Goal: Communication & Community: Share content

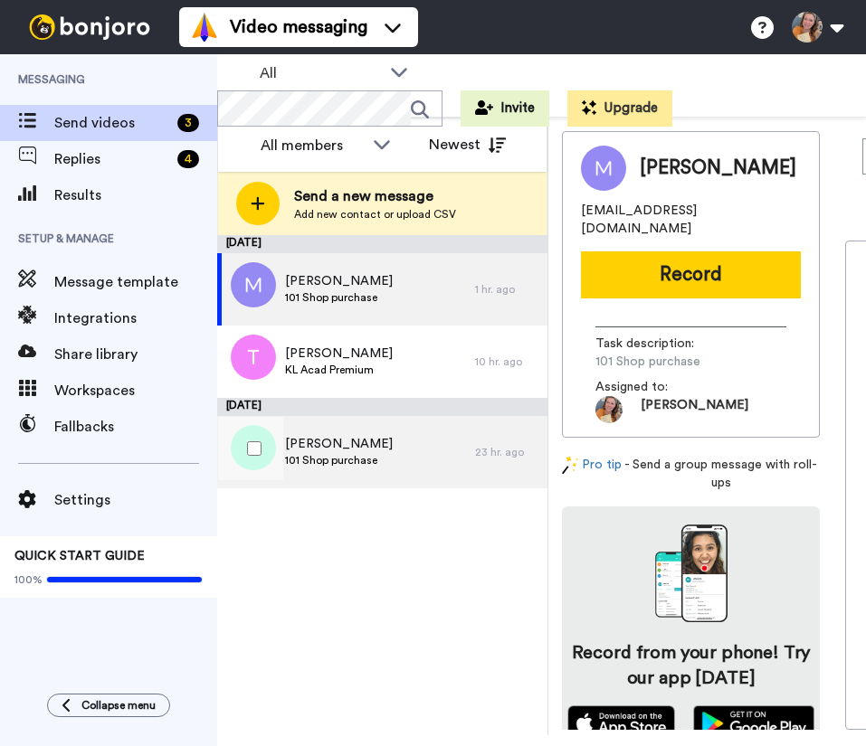
click at [452, 458] on div "[PERSON_NAME] 101 Shop purchase" at bounding box center [346, 452] width 258 height 72
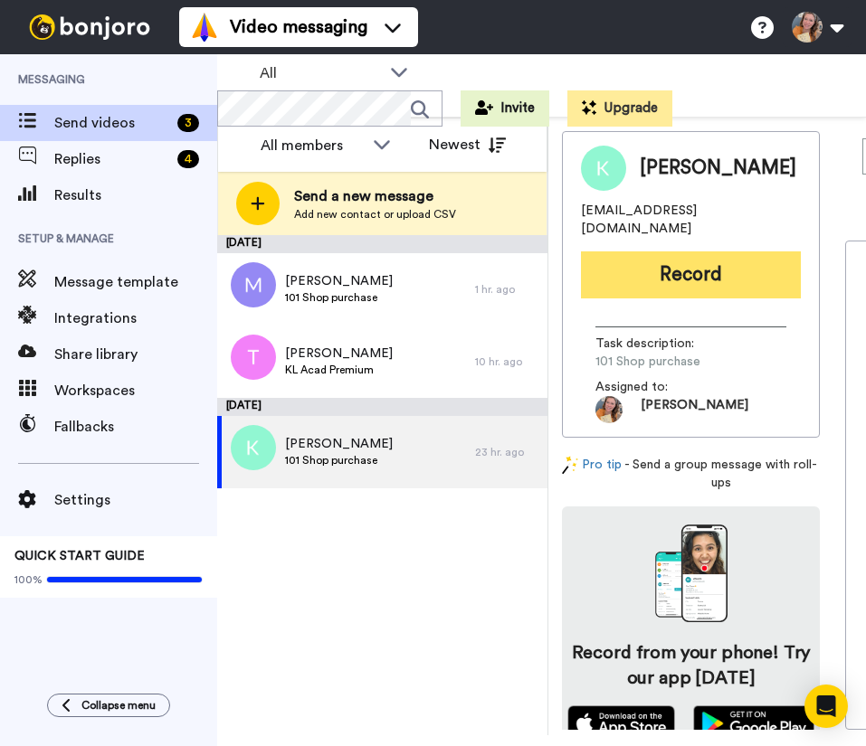
click at [648, 259] on button "Record" at bounding box center [691, 275] width 220 height 47
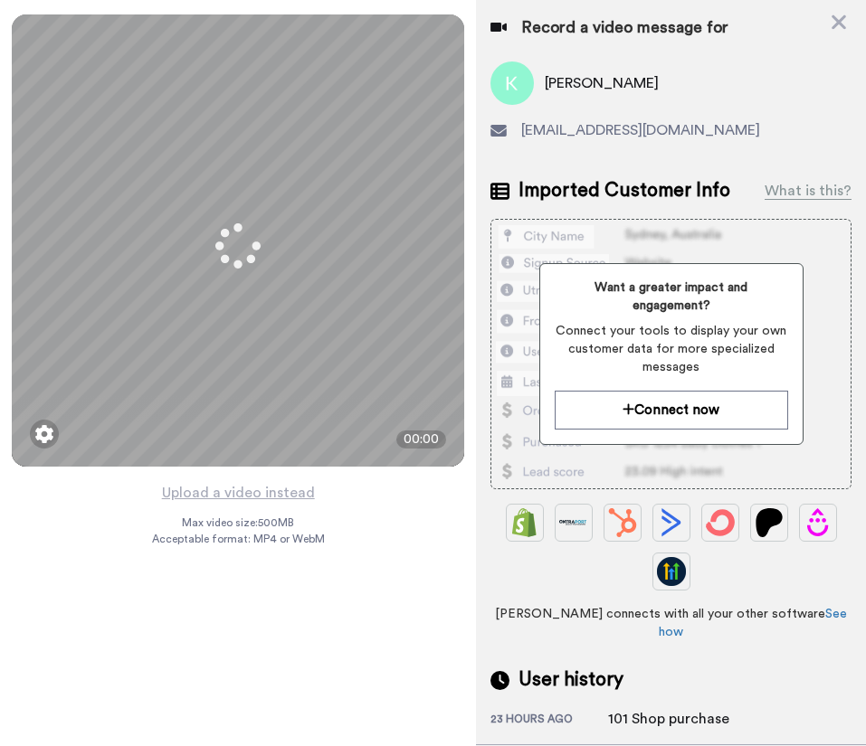
scroll to position [90, 0]
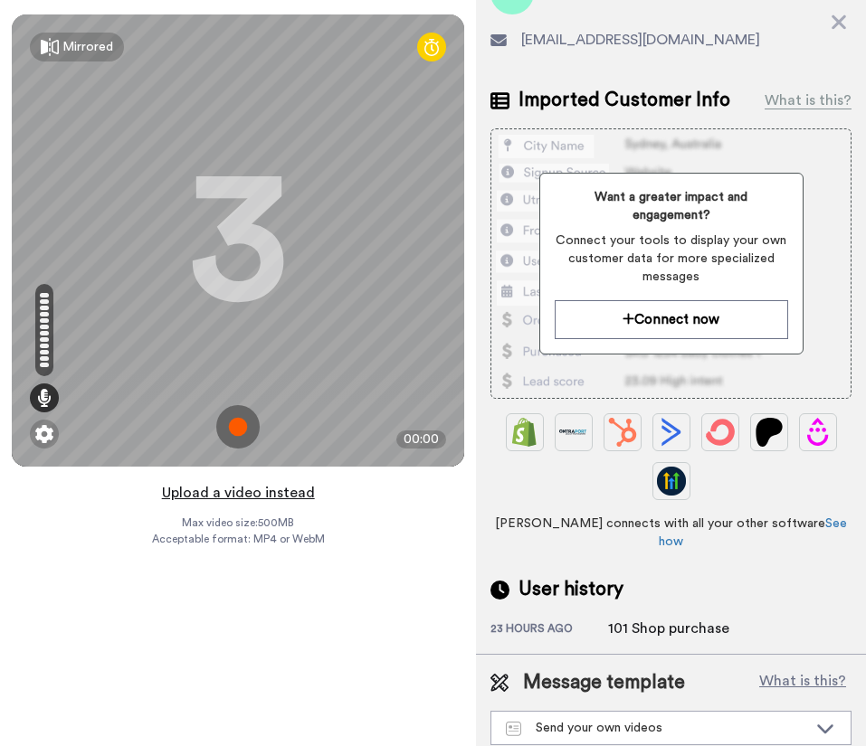
click at [296, 494] on button "Upload a video instead" at bounding box center [239, 493] width 164 height 24
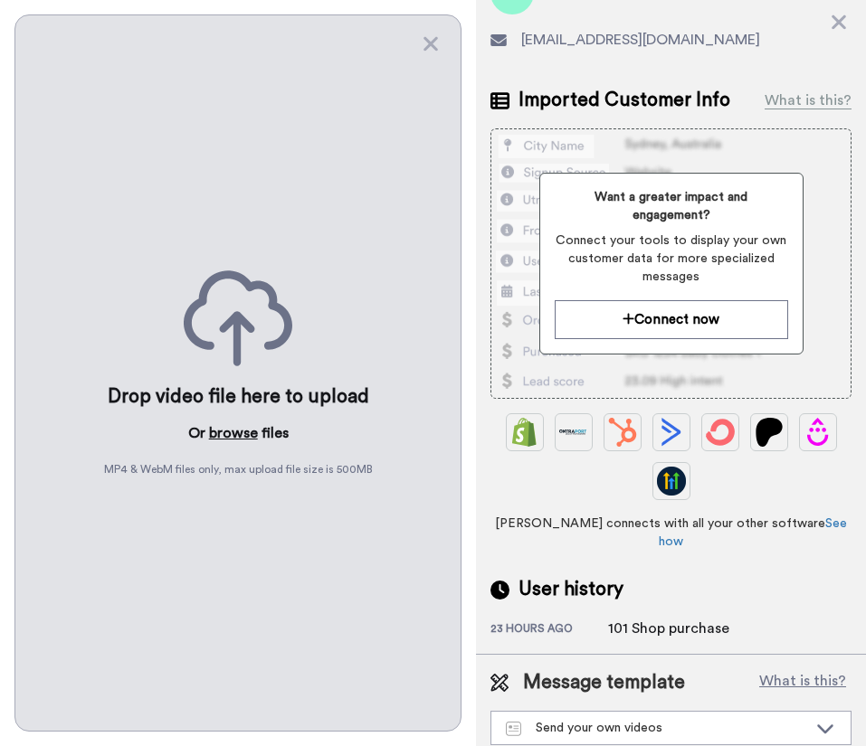
click at [248, 428] on button "browse" at bounding box center [233, 434] width 49 height 22
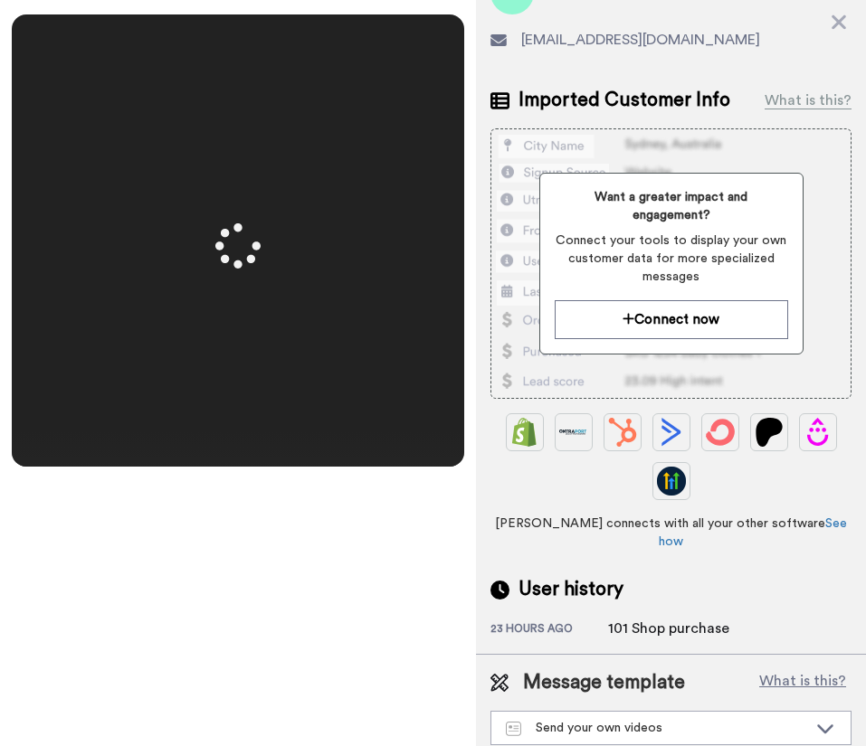
scroll to position [0, 0]
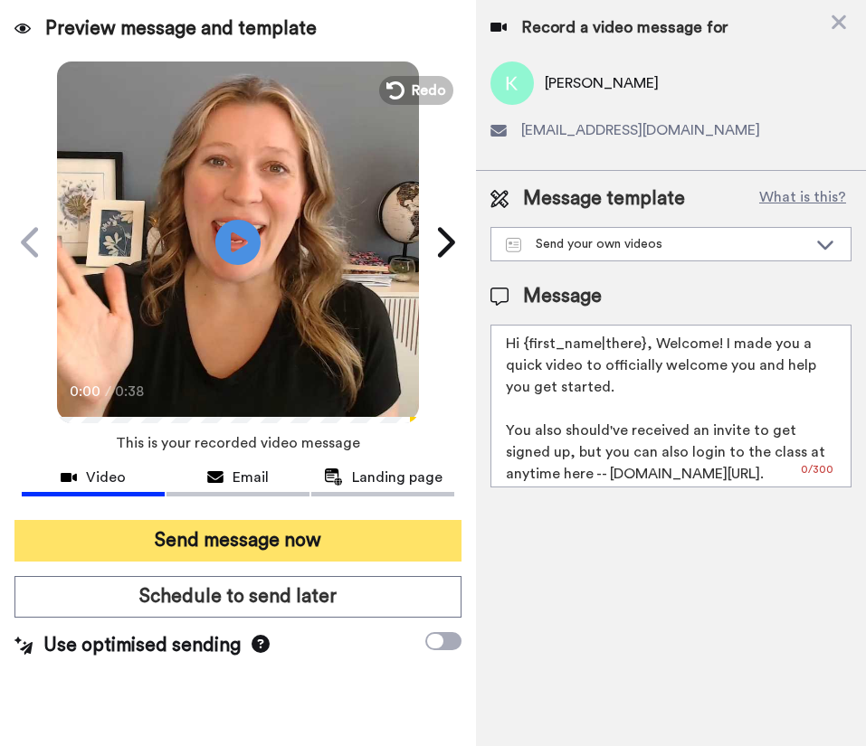
click at [333, 549] on button "Send message now" at bounding box center [237, 541] width 447 height 42
